Goal: Navigation & Orientation: Find specific page/section

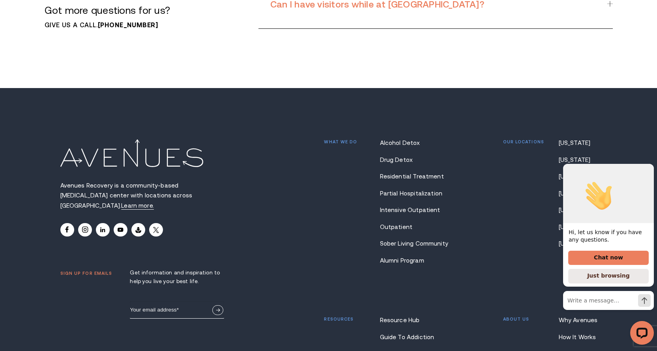
scroll to position [6353, 0]
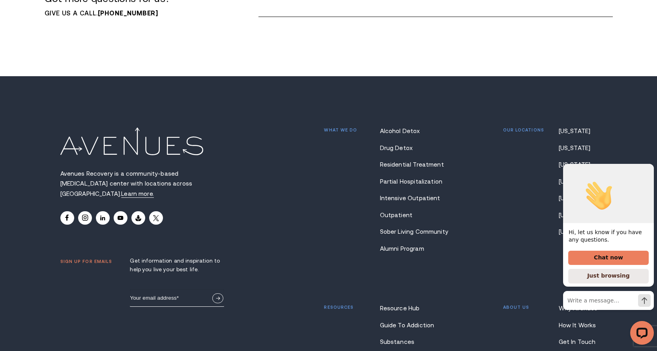
drag, startPoint x: 112, startPoint y: 321, endPoint x: 160, endPoint y: 321, distance: 48.1
copy p "[GEOGRAPHIC_DATA]."
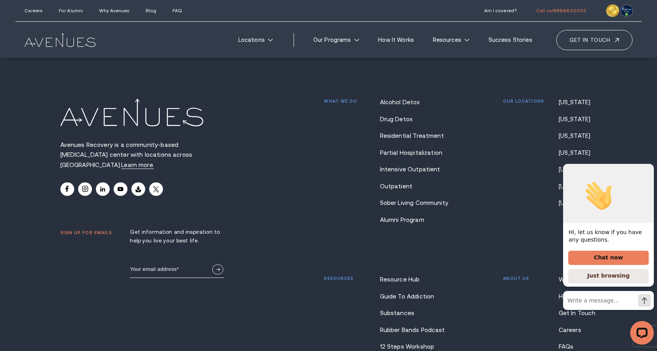
scroll to position [6308, 0]
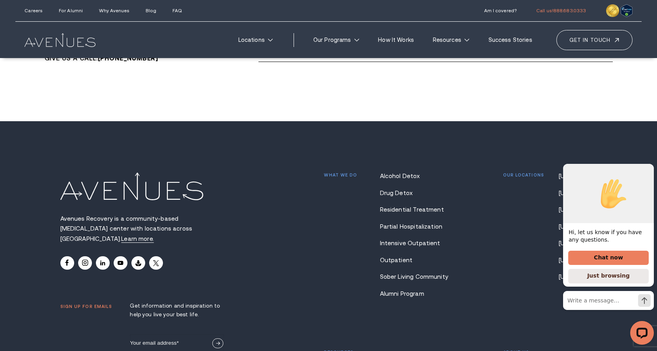
click at [649, 162] on icon "Hide greeting" at bounding box center [648, 157] width 9 height 9
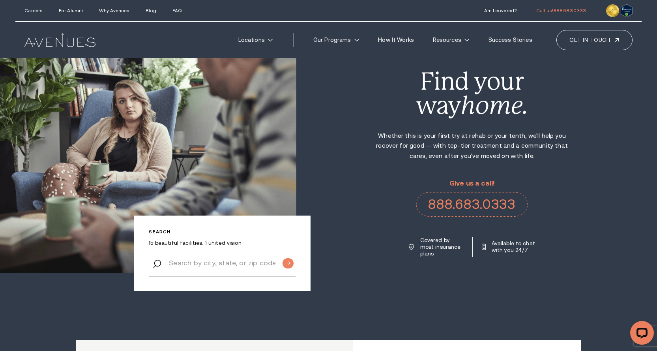
scroll to position [0, 0]
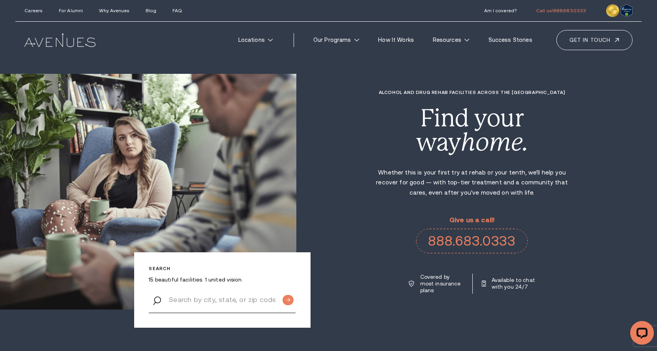
click at [277, 37] on link "Locations" at bounding box center [255, 39] width 49 height 15
click at [359, 41] on icon at bounding box center [356, 40] width 5 height 3
click at [362, 35] on link "Our Programs" at bounding box center [336, 39] width 60 height 15
click at [359, 39] on icon at bounding box center [356, 40] width 5 height 3
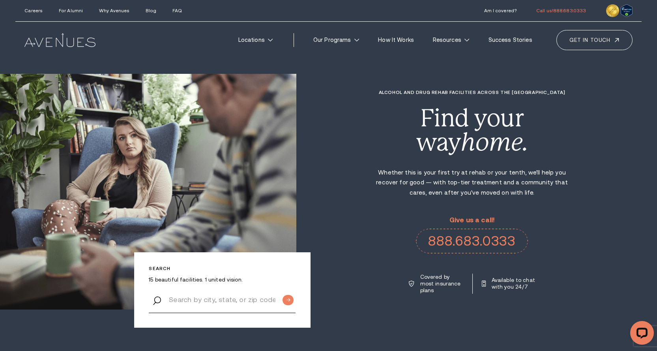
click at [359, 39] on icon at bounding box center [356, 40] width 5 height 3
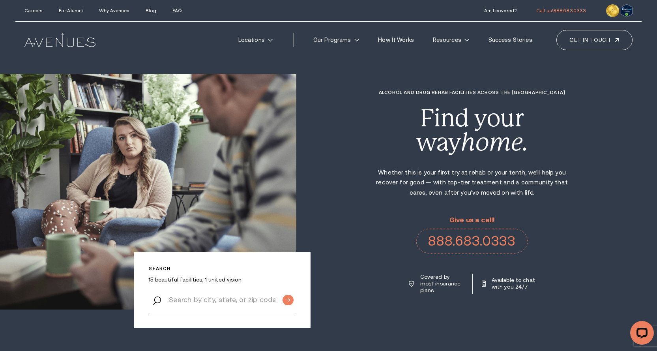
click at [359, 39] on icon at bounding box center [356, 40] width 5 height 3
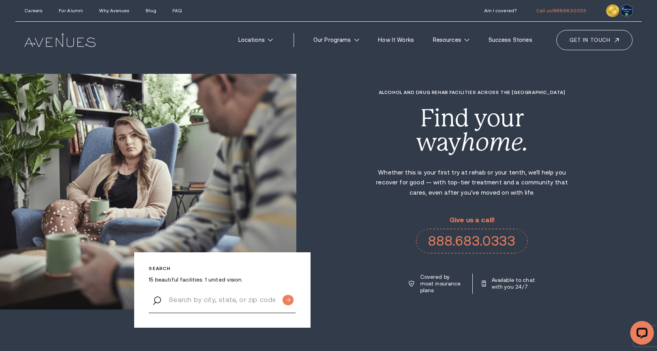
click at [359, 39] on icon at bounding box center [356, 40] width 5 height 3
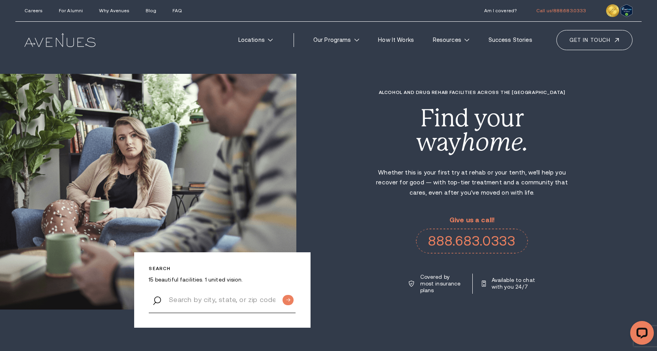
click at [359, 39] on icon at bounding box center [356, 40] width 5 height 3
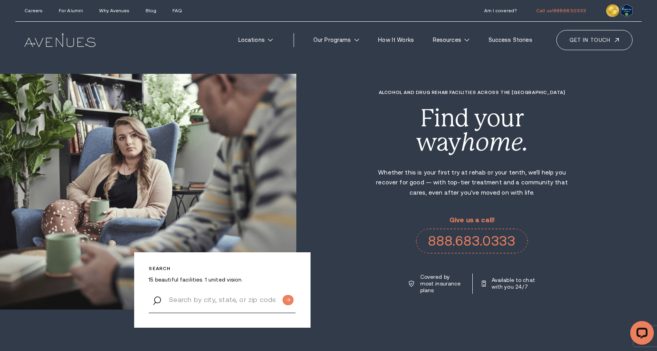
click at [359, 39] on icon at bounding box center [356, 40] width 5 height 3
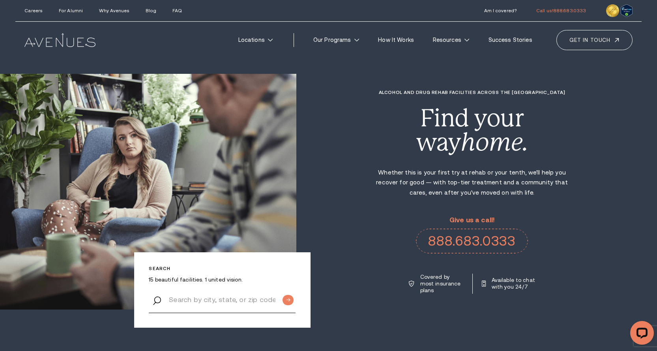
click at [359, 39] on icon at bounding box center [356, 40] width 5 height 3
